Goal: Task Accomplishment & Management: Complete application form

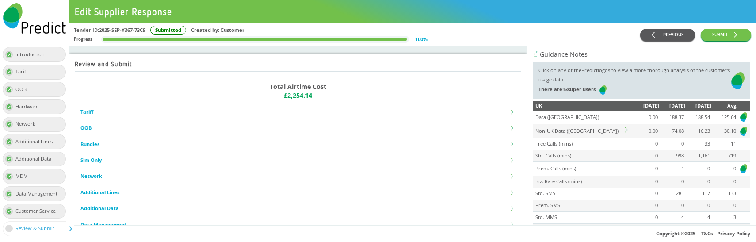
click at [667, 38] on button "PREVIOUS" at bounding box center [667, 35] width 55 height 13
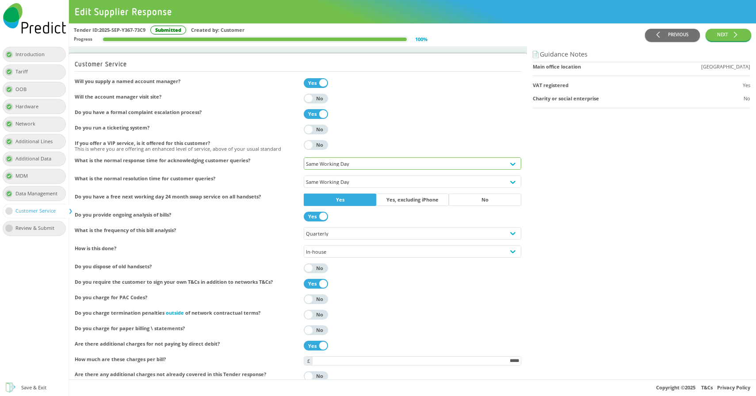
click at [380, 165] on div "Same Working Day" at bounding box center [412, 164] width 213 height 6
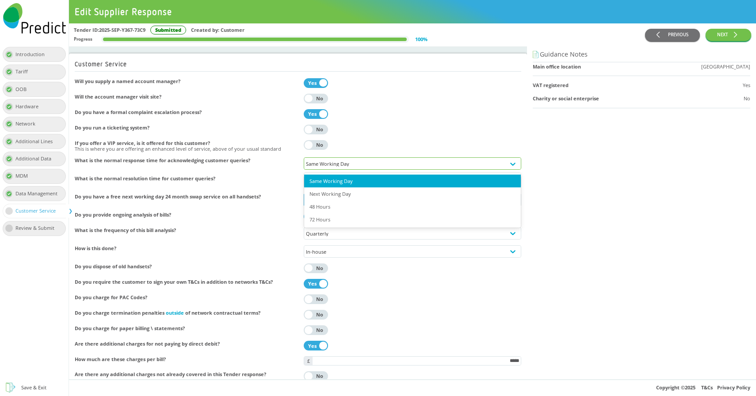
click at [380, 165] on div "Same Working Day" at bounding box center [412, 164] width 213 height 6
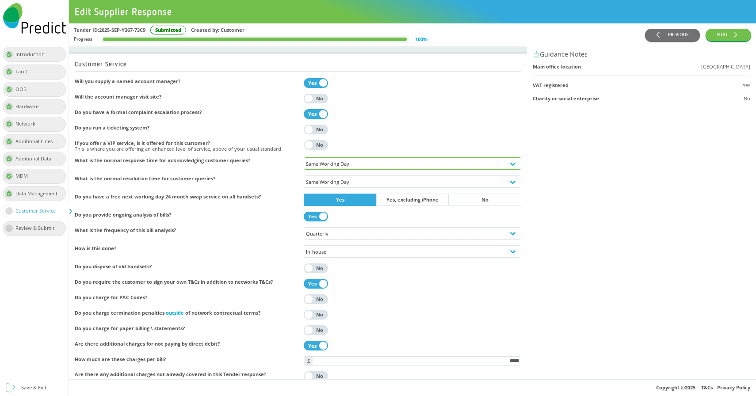
click at [332, 164] on div "Same Working Day" at bounding box center [412, 164] width 213 height 6
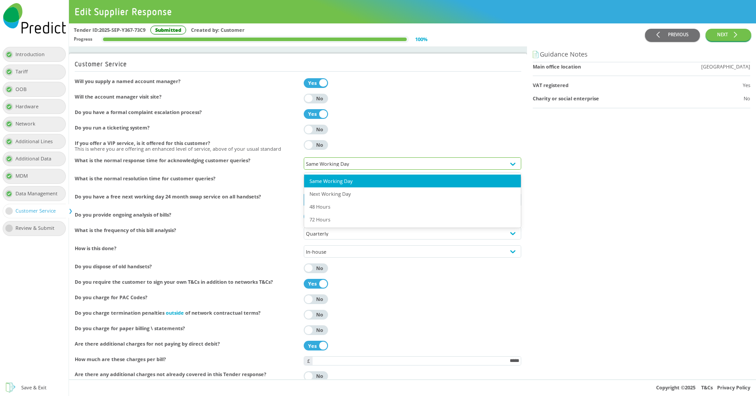
click at [332, 164] on div "Same Working Day" at bounding box center [412, 164] width 213 height 6
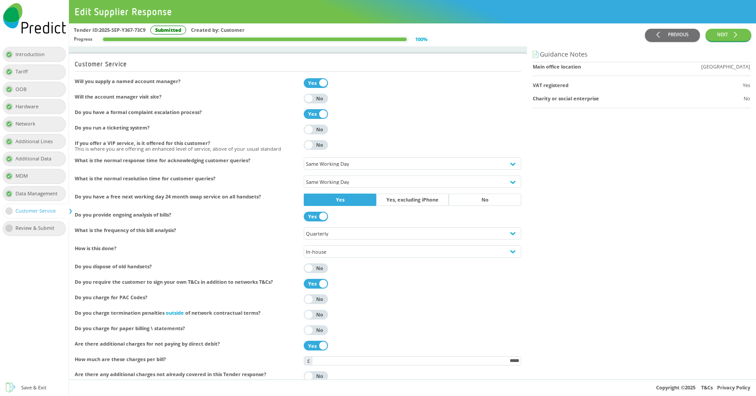
click at [234, 163] on h4 "What is the normal response time for acknowledging customer queries?" at bounding box center [186, 160] width 223 height 6
copy div "What is the normal response time for acknowledging customer queries?"
click at [724, 37] on button "NEXT" at bounding box center [729, 35] width 46 height 13
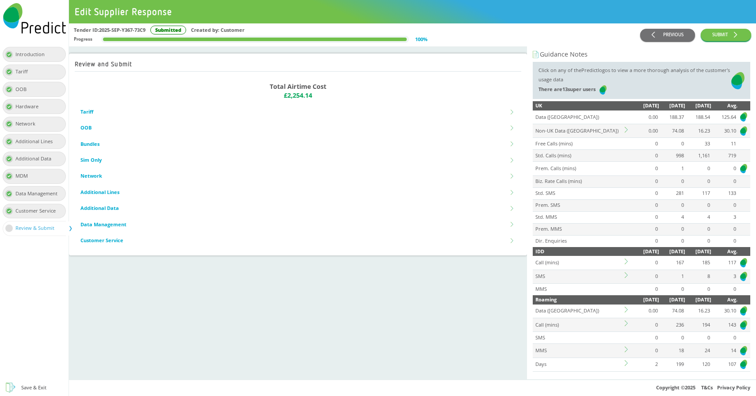
click at [635, 146] on td "0" at bounding box center [646, 144] width 26 height 12
